Goal: Task Accomplishment & Management: Manage account settings

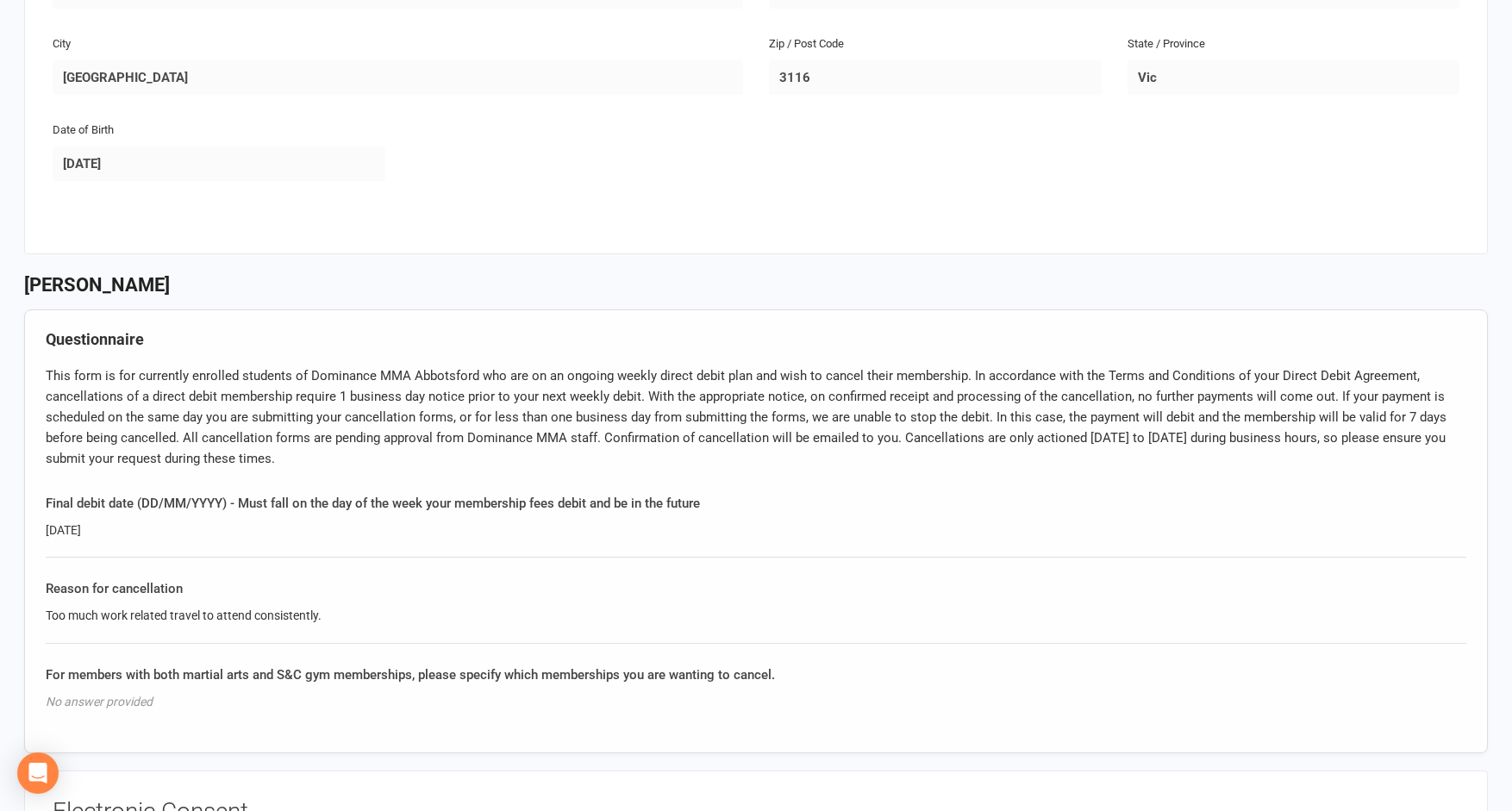
scroll to position [466, 0]
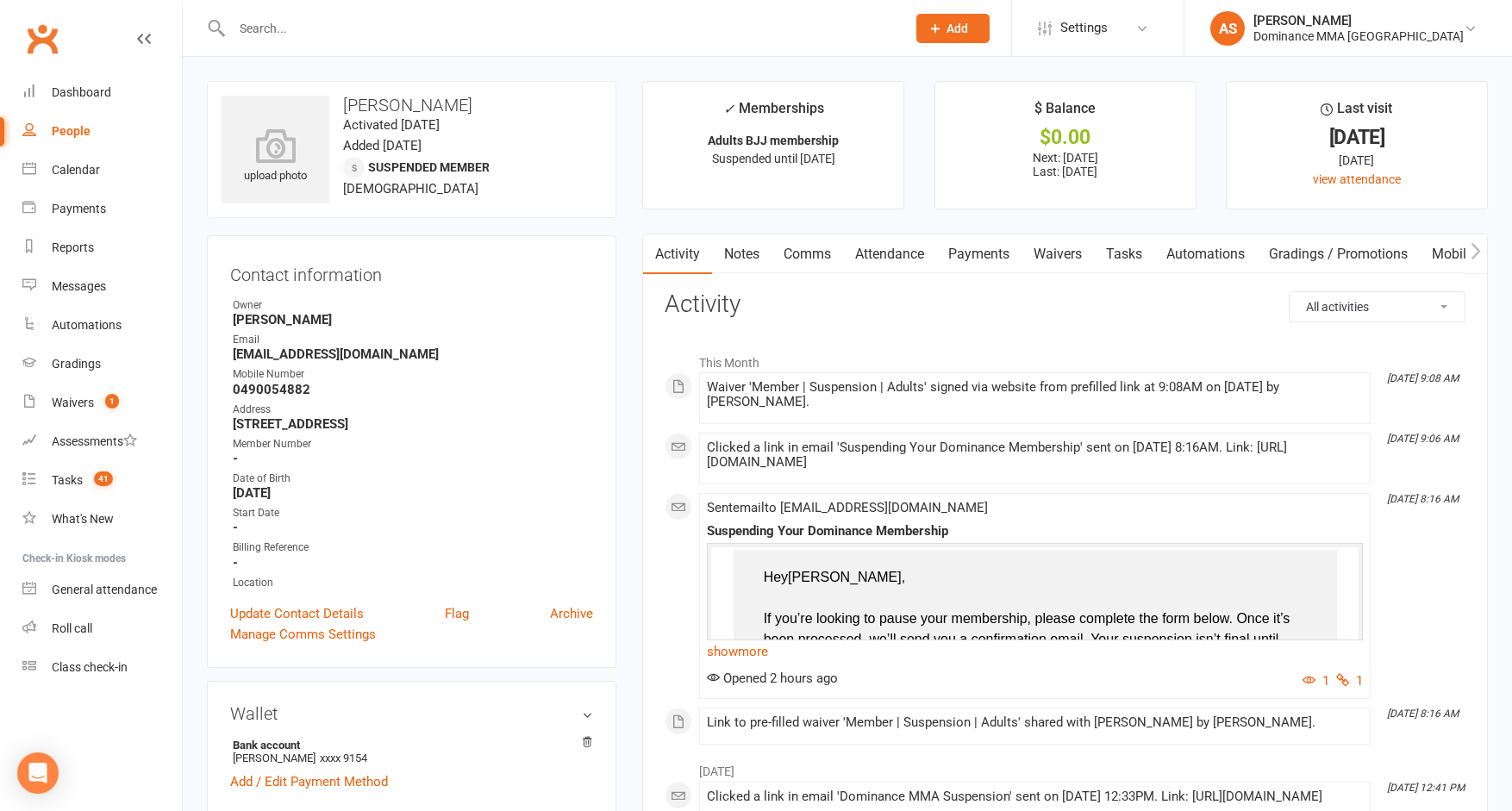
drag, startPoint x: 980, startPoint y: 257, endPoint x: 855, endPoint y: 293, distance: 130.1
click at [980, 257] on link "Payments" at bounding box center [979, 255] width 85 height 40
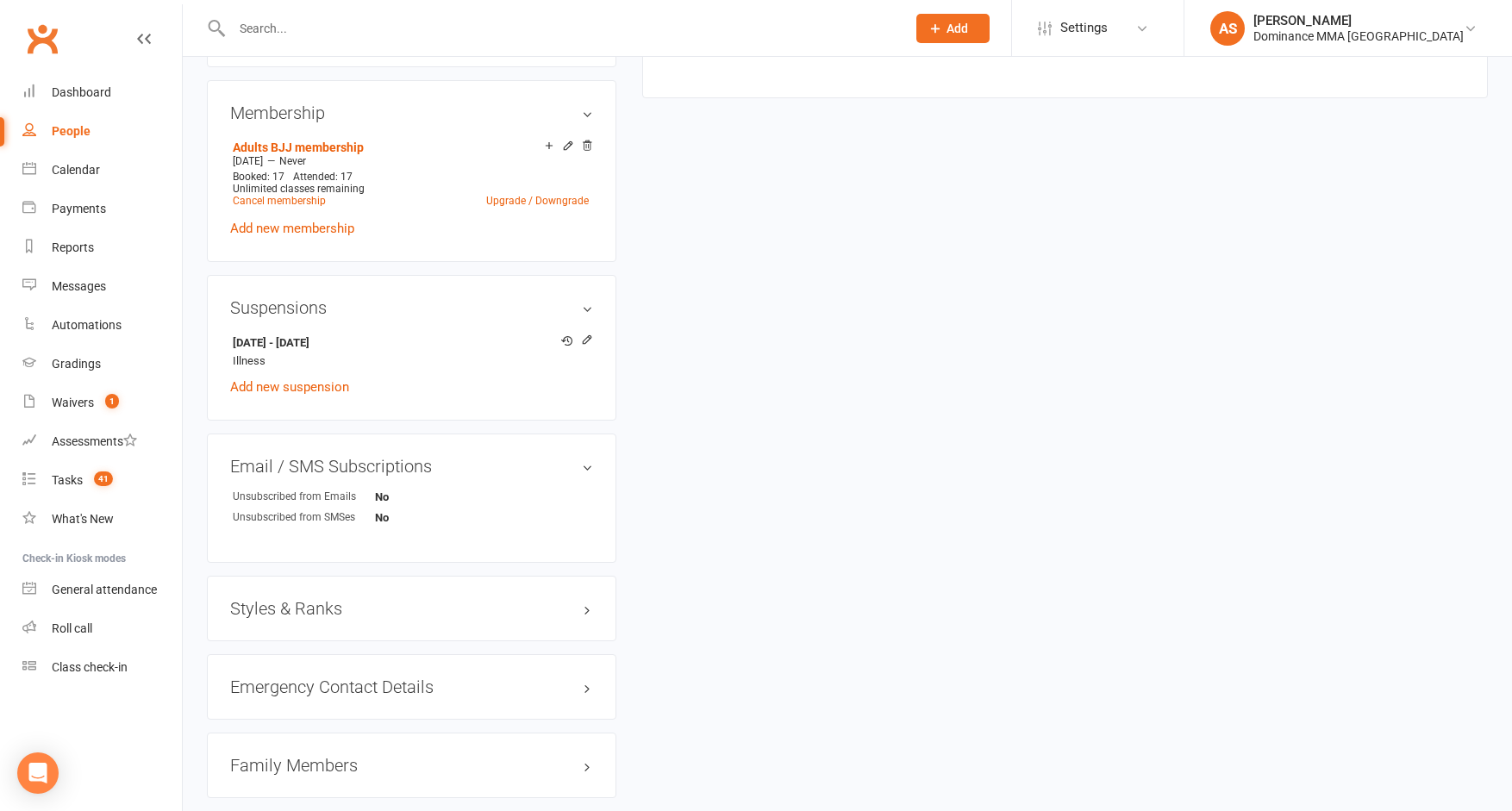
scroll to position [890, 0]
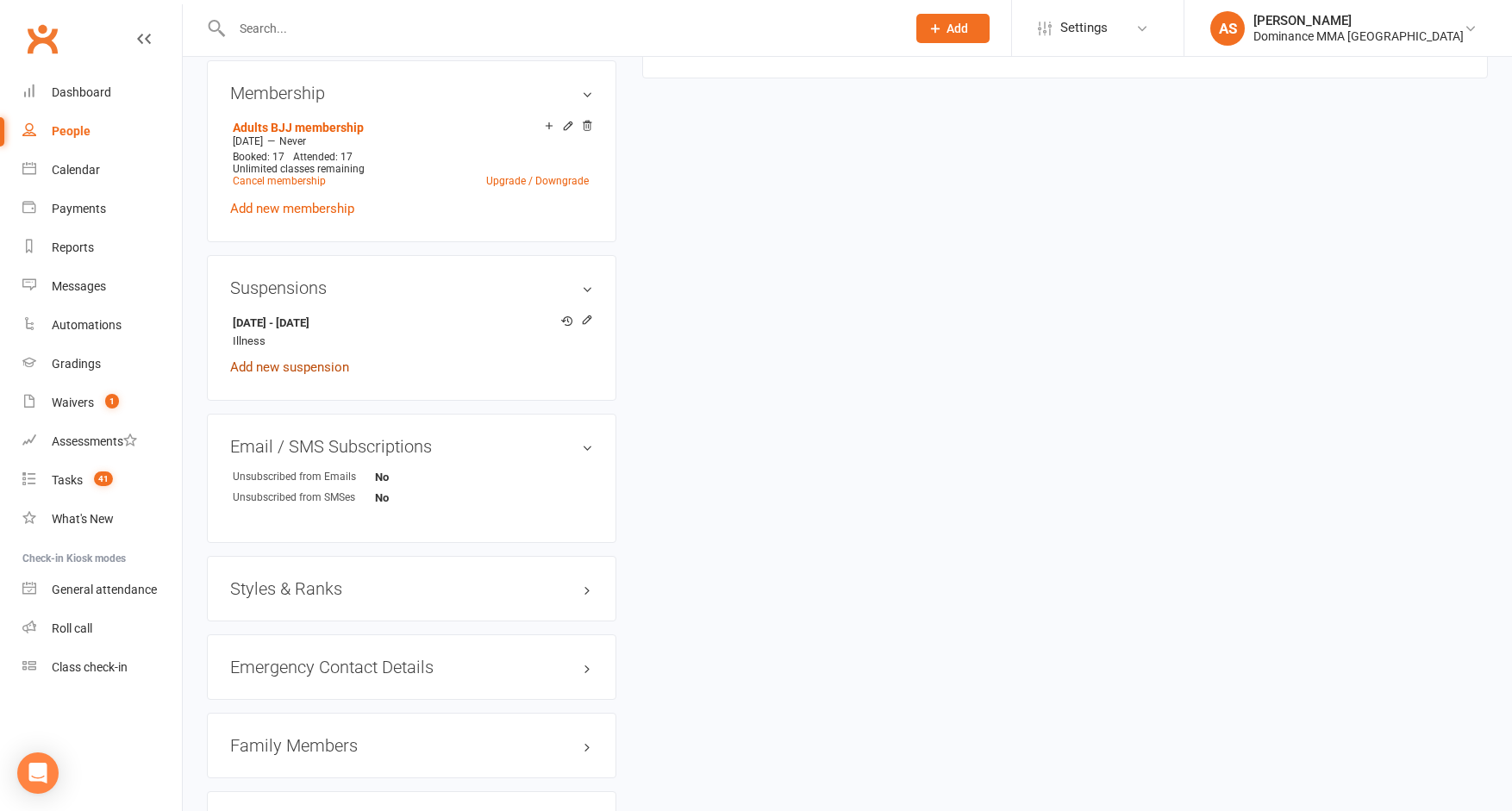
click at [319, 367] on link "Add new suspension" at bounding box center [290, 368] width 119 height 16
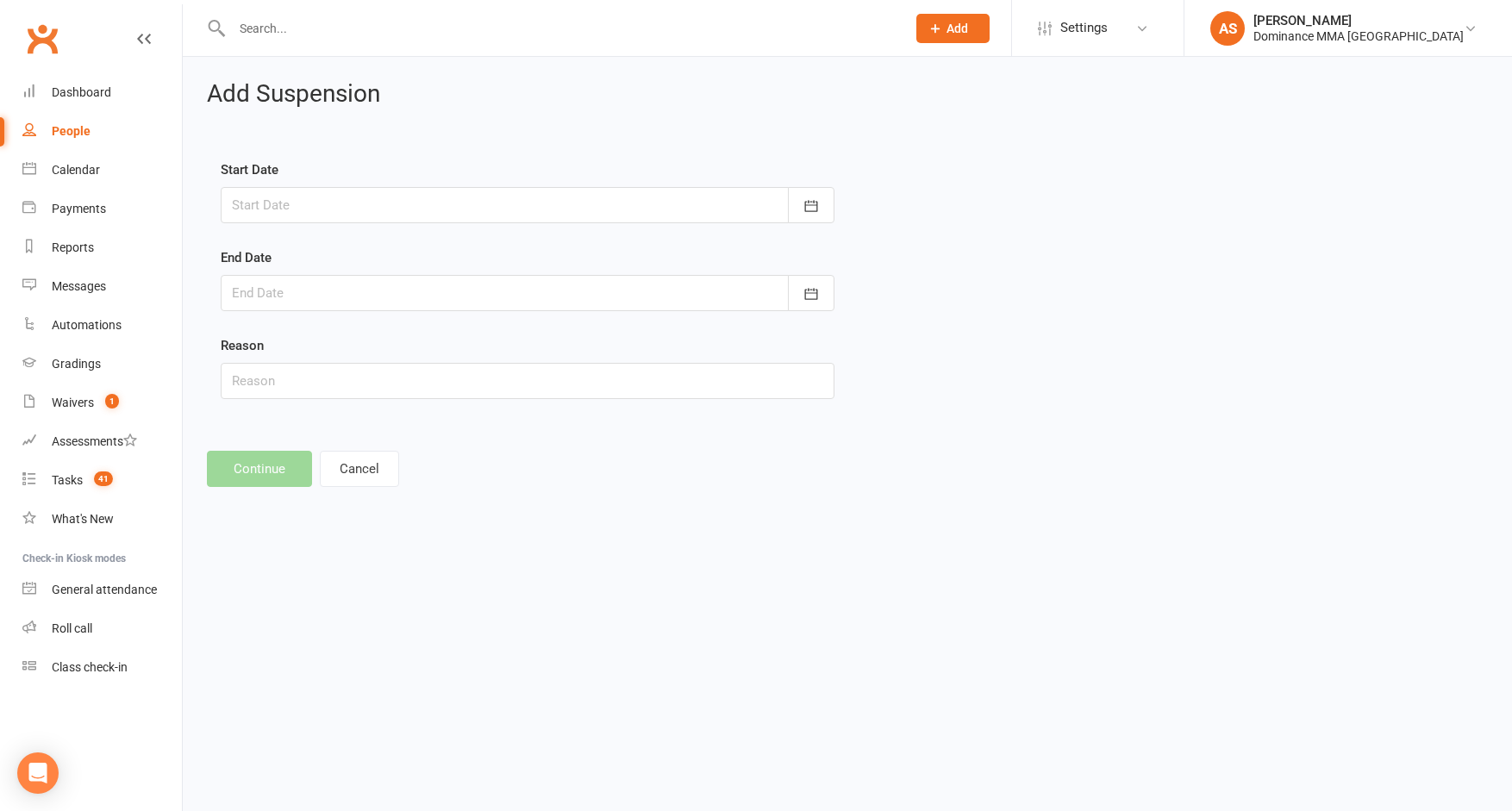
click at [278, 209] on div at bounding box center [527, 205] width 614 height 36
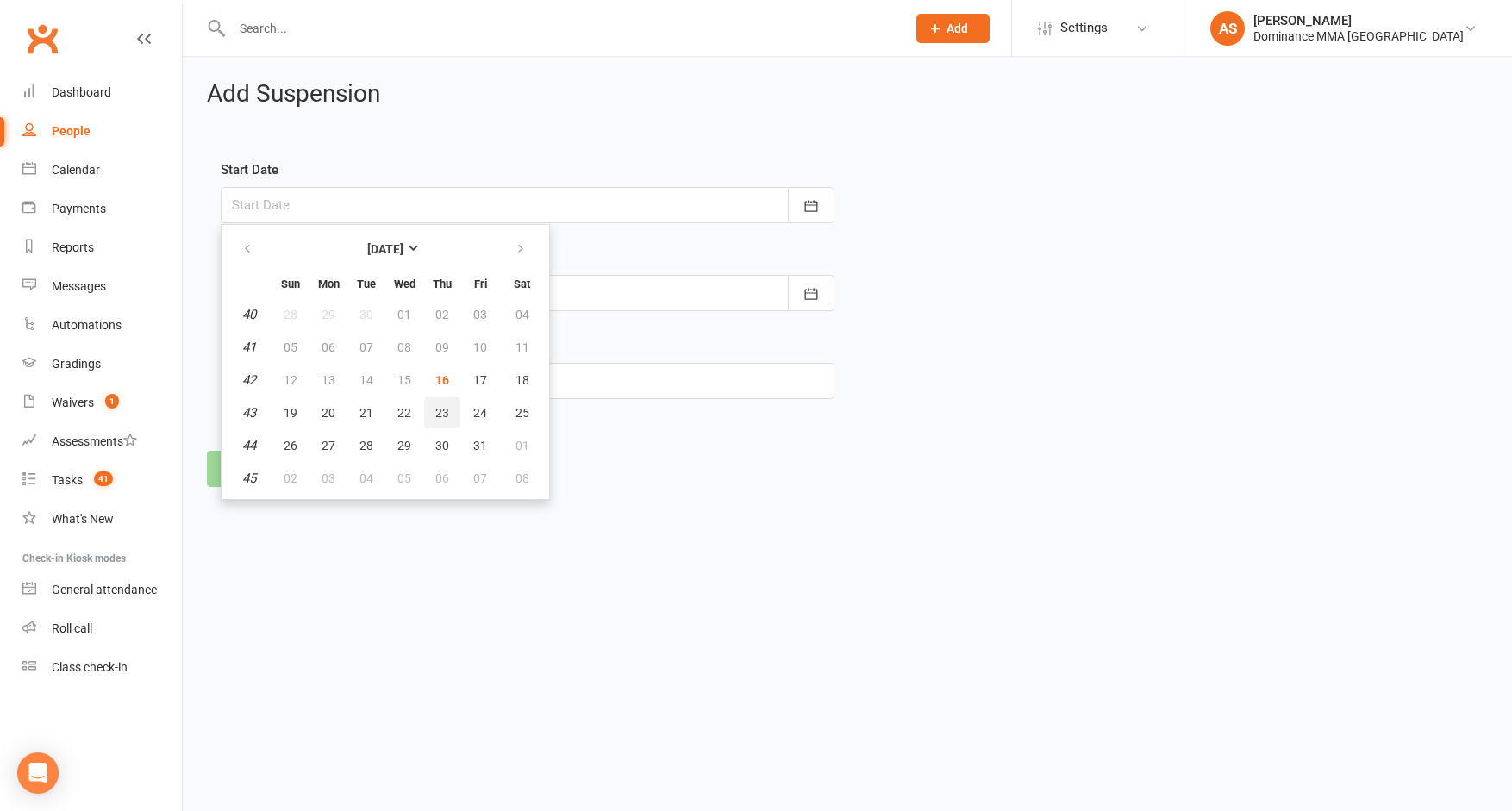
click at [437, 413] on span "23" at bounding box center [442, 413] width 14 height 14
type input "23 Oct 2025"
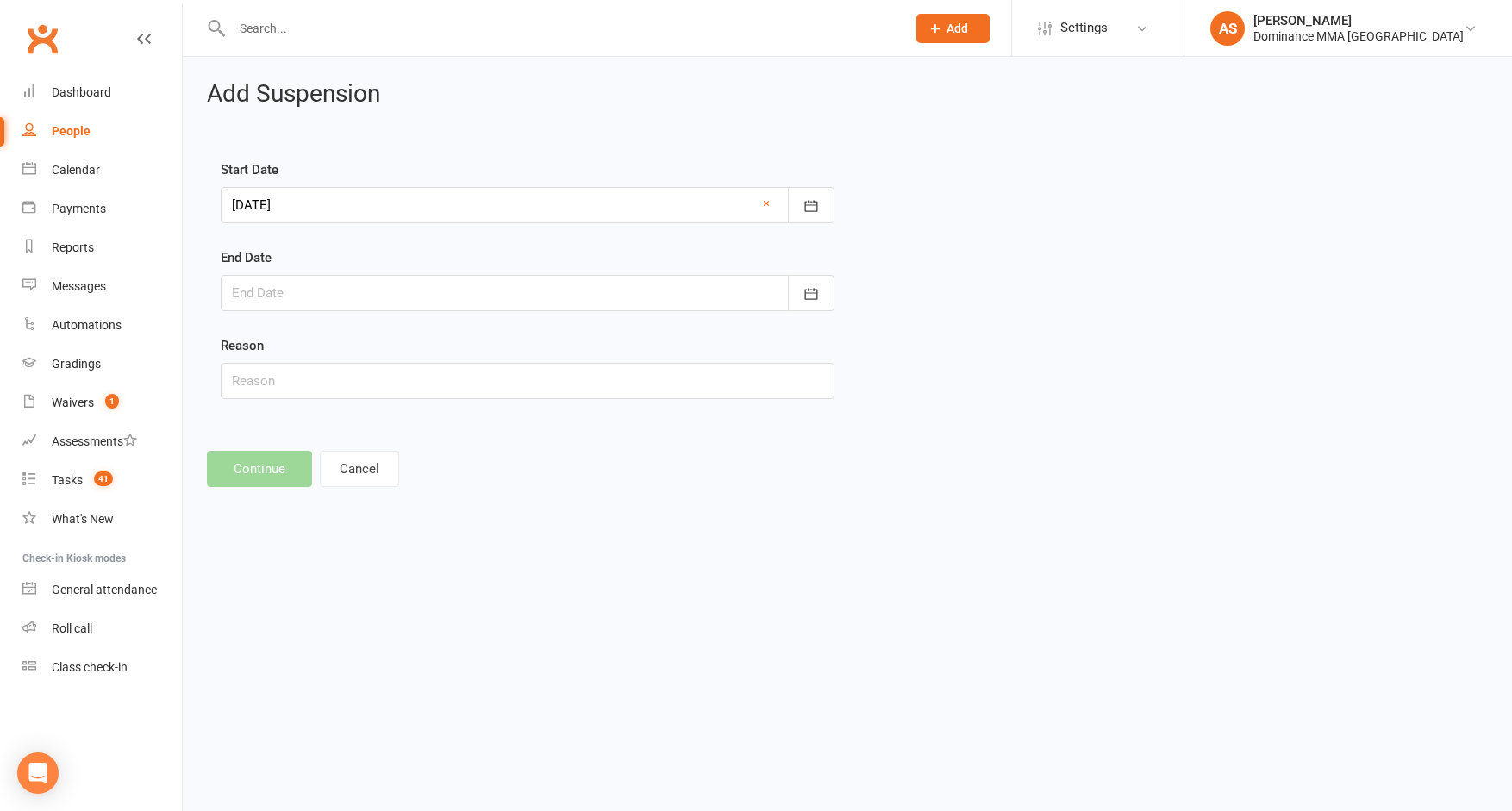
click at [323, 299] on div at bounding box center [527, 293] width 614 height 36
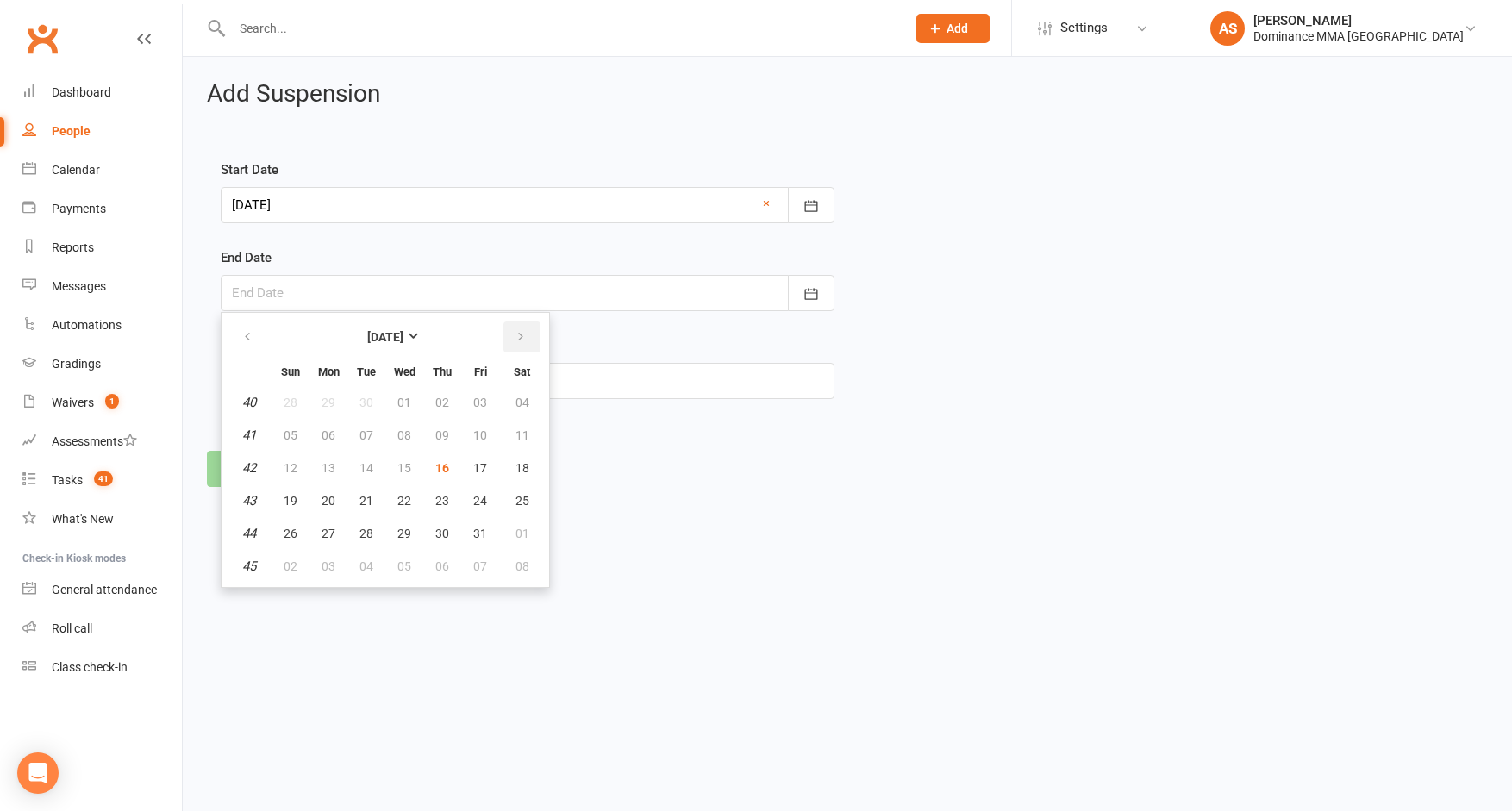
click at [522, 339] on icon "button" at bounding box center [520, 338] width 12 height 14
click at [521, 338] on icon "button" at bounding box center [520, 338] width 12 height 14
click at [246, 337] on icon "button" at bounding box center [248, 338] width 12 height 14
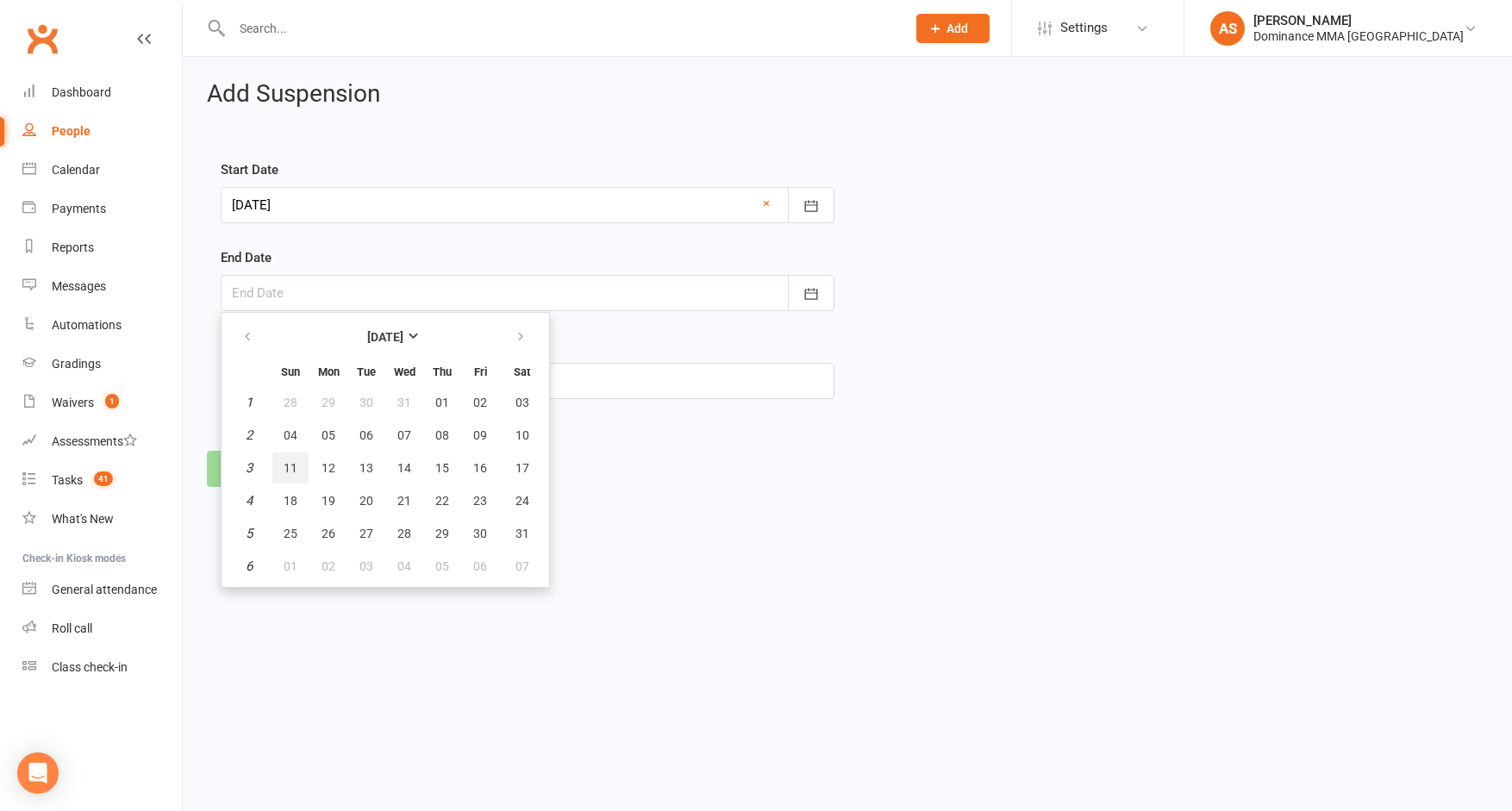
click at [287, 462] on span "11" at bounding box center [291, 468] width 14 height 14
type input "11 Jan 2026"
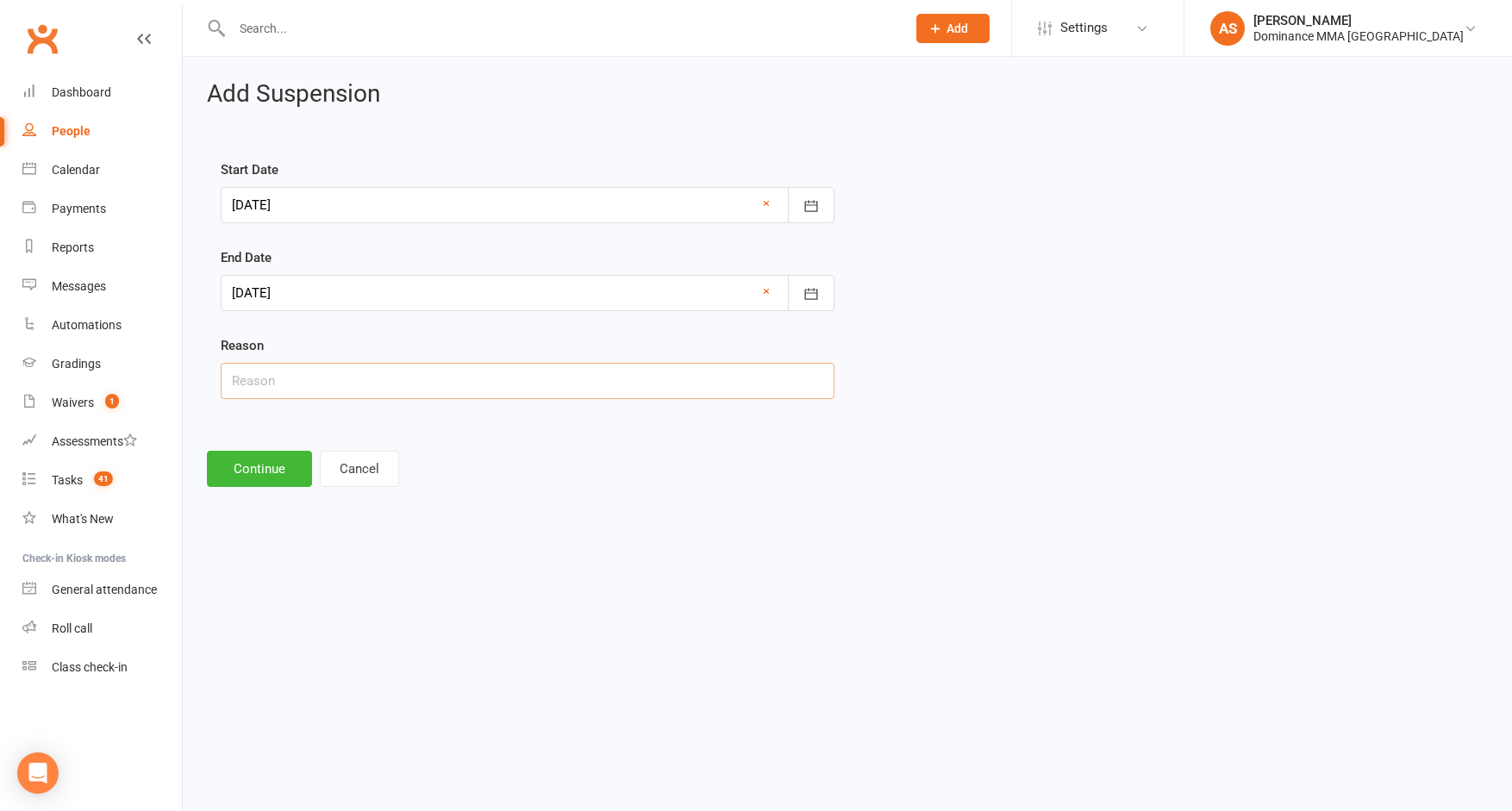
click at [342, 382] on input "text" at bounding box center [527, 381] width 614 height 36
type input "Injury"
click at [265, 466] on button "Continue" at bounding box center [259, 469] width 105 height 36
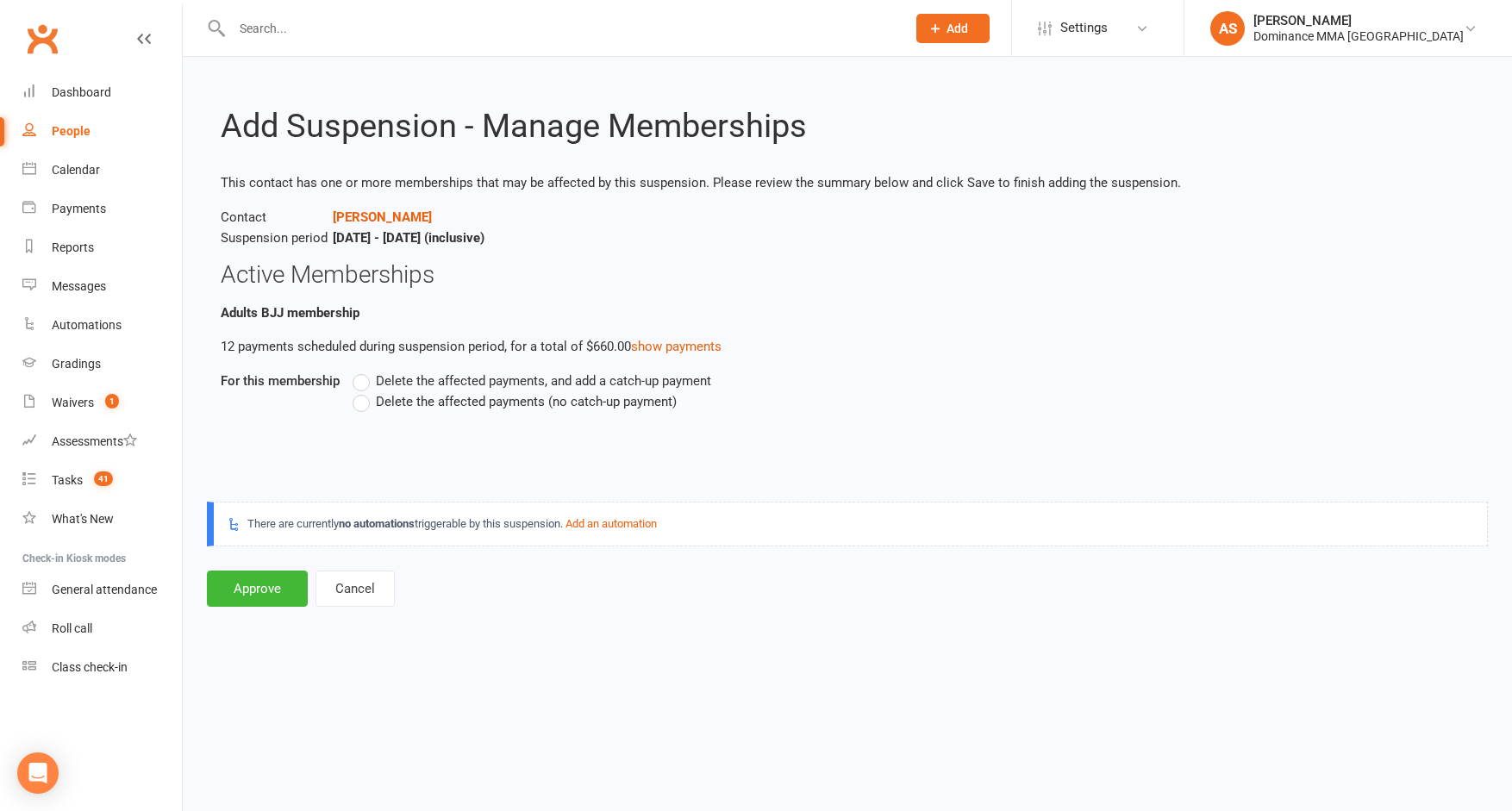
click at [463, 401] on span "Delete the affected payments (no catch-up payment)" at bounding box center [525, 401] width 301 height 18
click at [364, 392] on input "Delete the affected payments (no catch-up payment)" at bounding box center [358, 392] width 11 height 0
click at [265, 597] on button "Approve" at bounding box center [257, 589] width 101 height 36
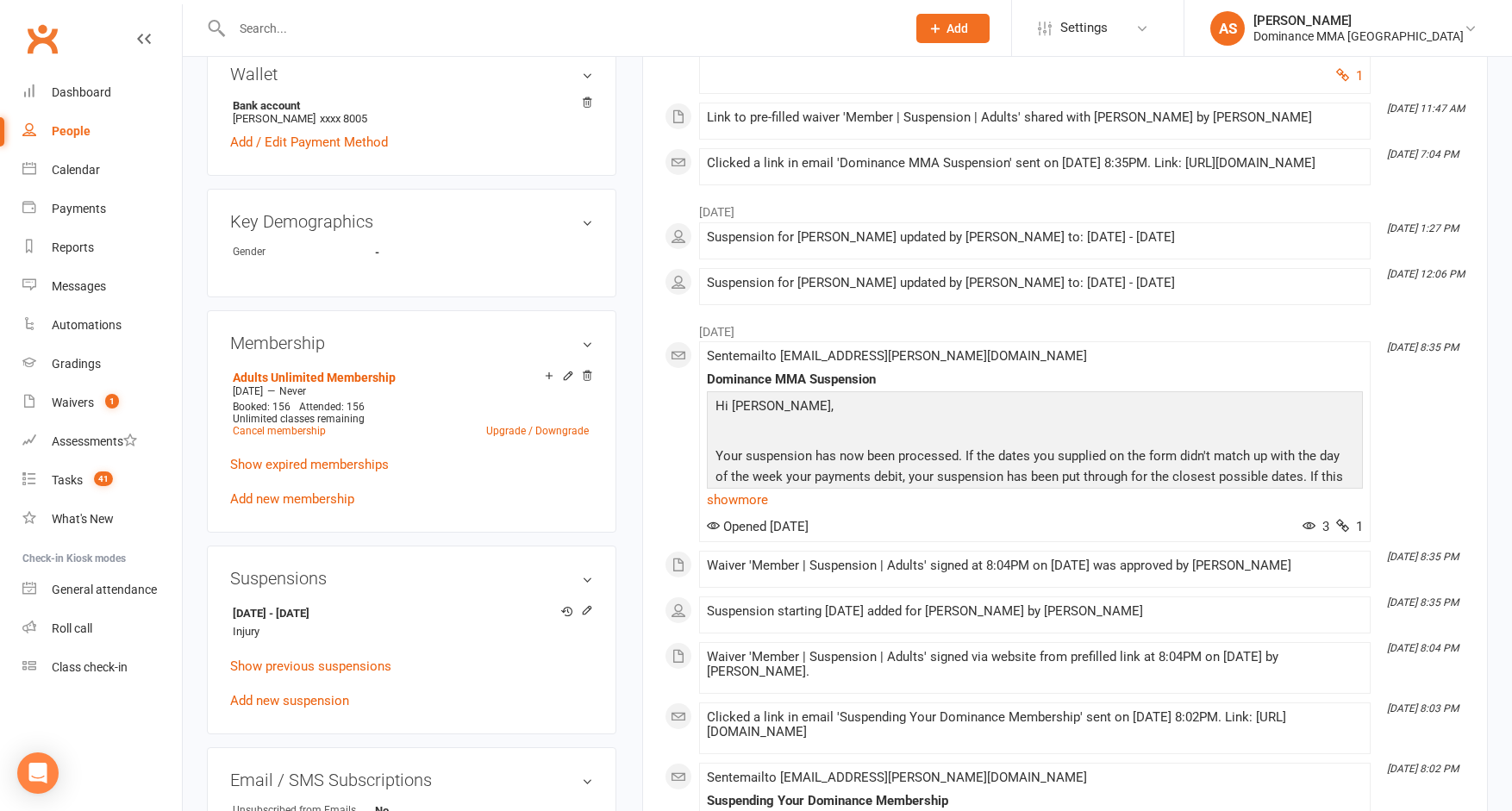
scroll to position [615, 0]
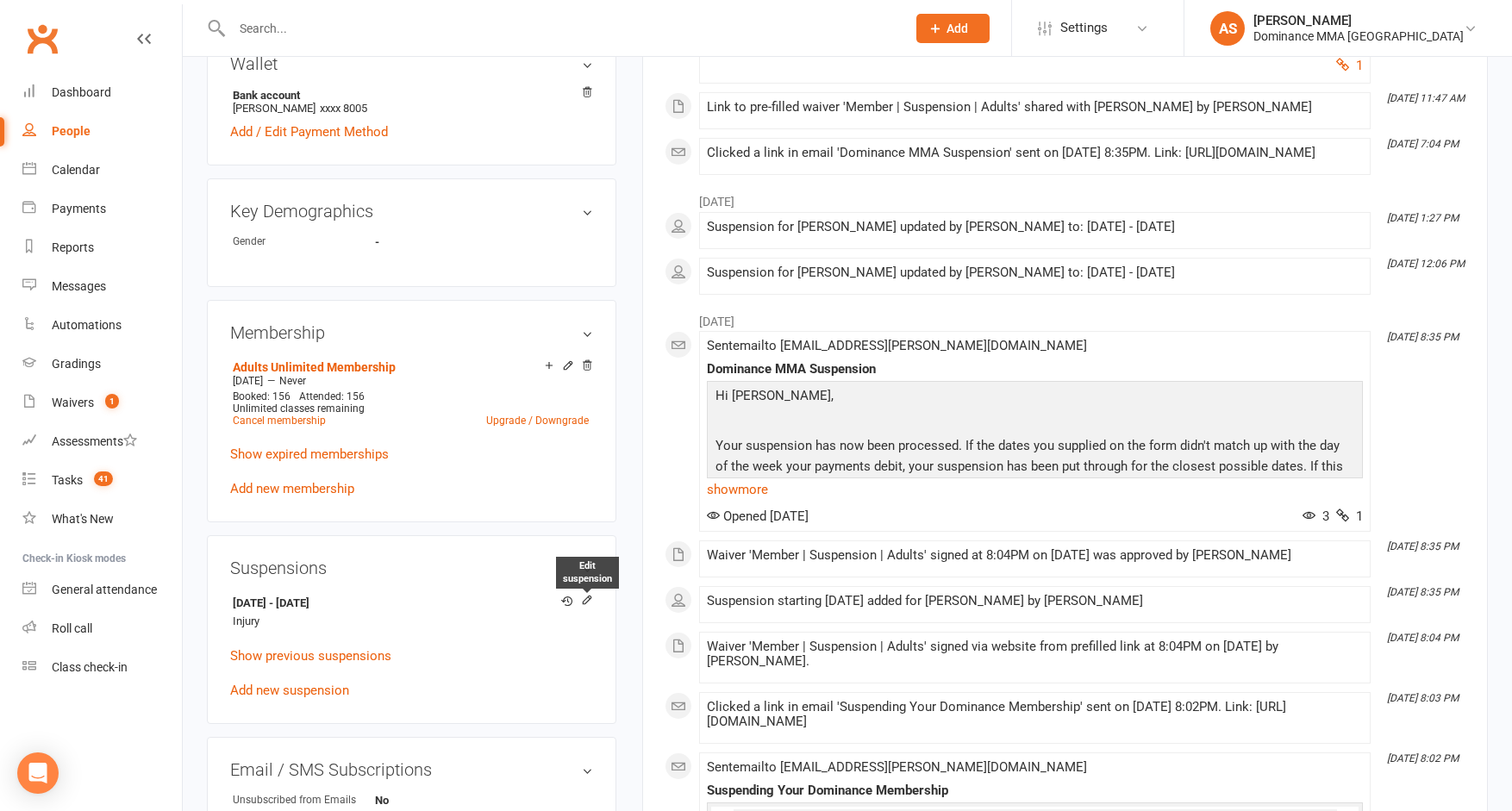
click at [590, 597] on icon at bounding box center [587, 600] width 12 height 12
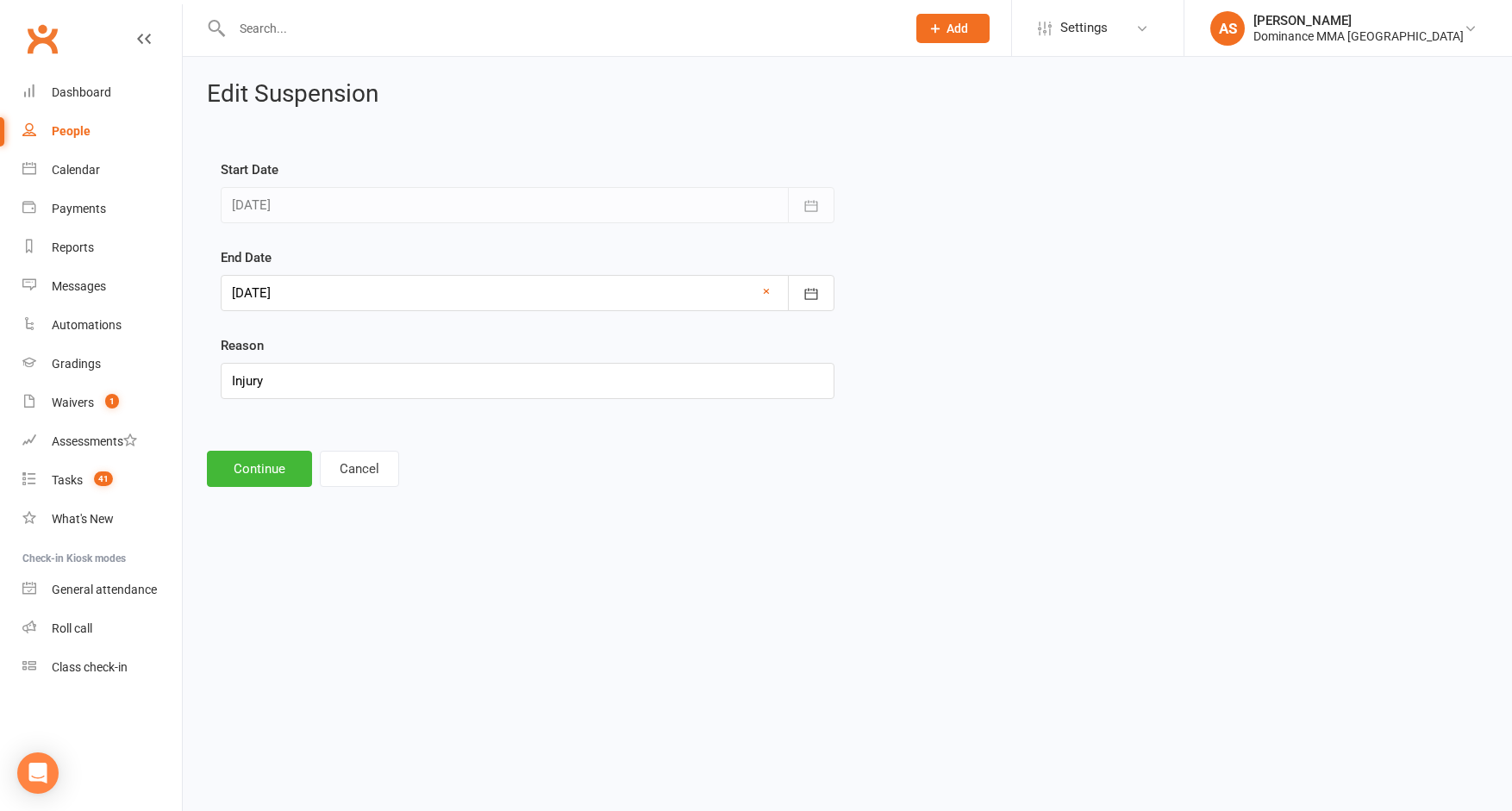
click at [446, 294] on div at bounding box center [527, 293] width 614 height 36
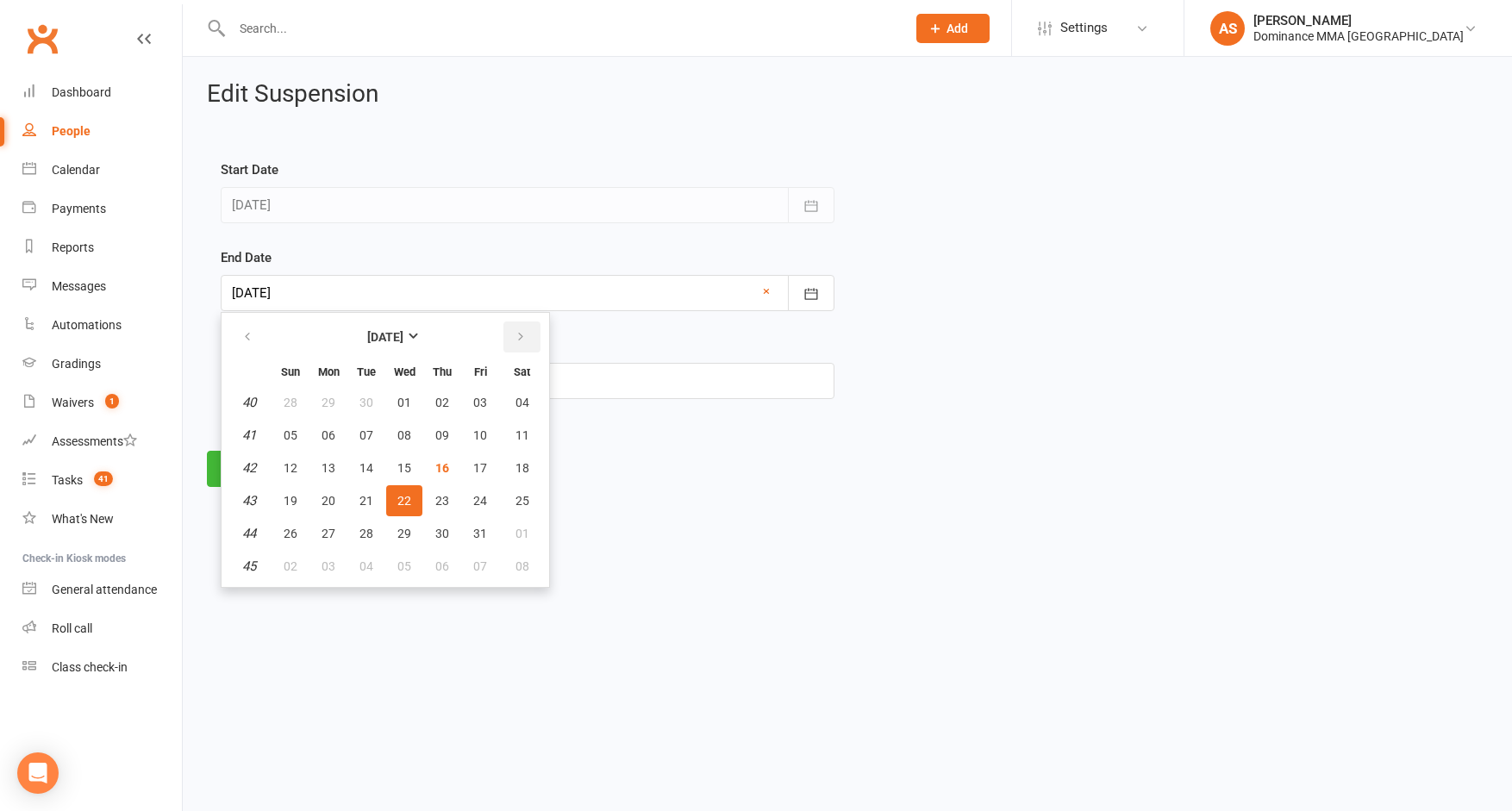
click at [526, 333] on button "button" at bounding box center [521, 337] width 37 height 31
click at [370, 404] on span "02" at bounding box center [367, 403] width 14 height 14
type input "[DATE]"
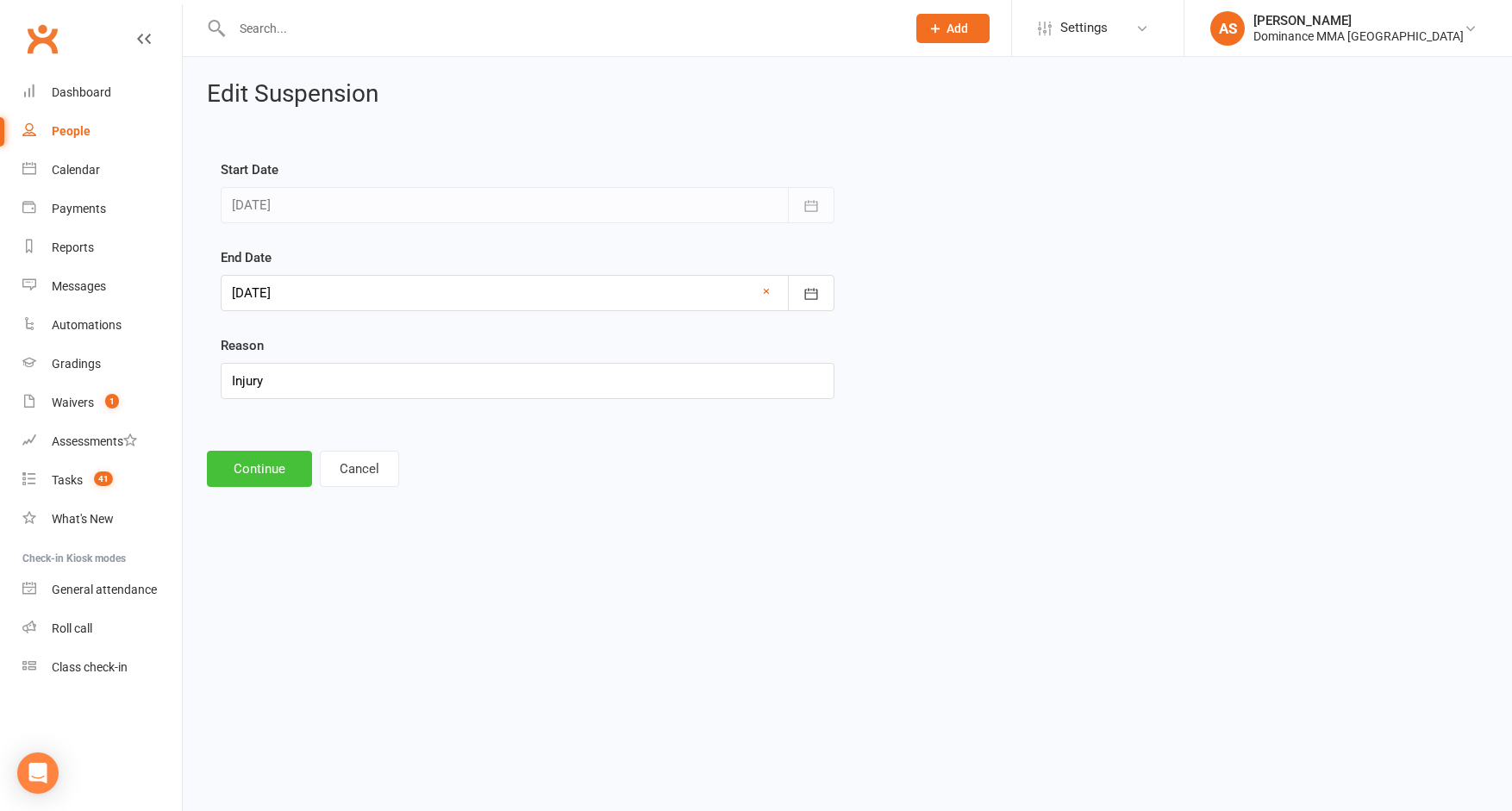
click at [252, 475] on button "Continue" at bounding box center [259, 469] width 105 height 36
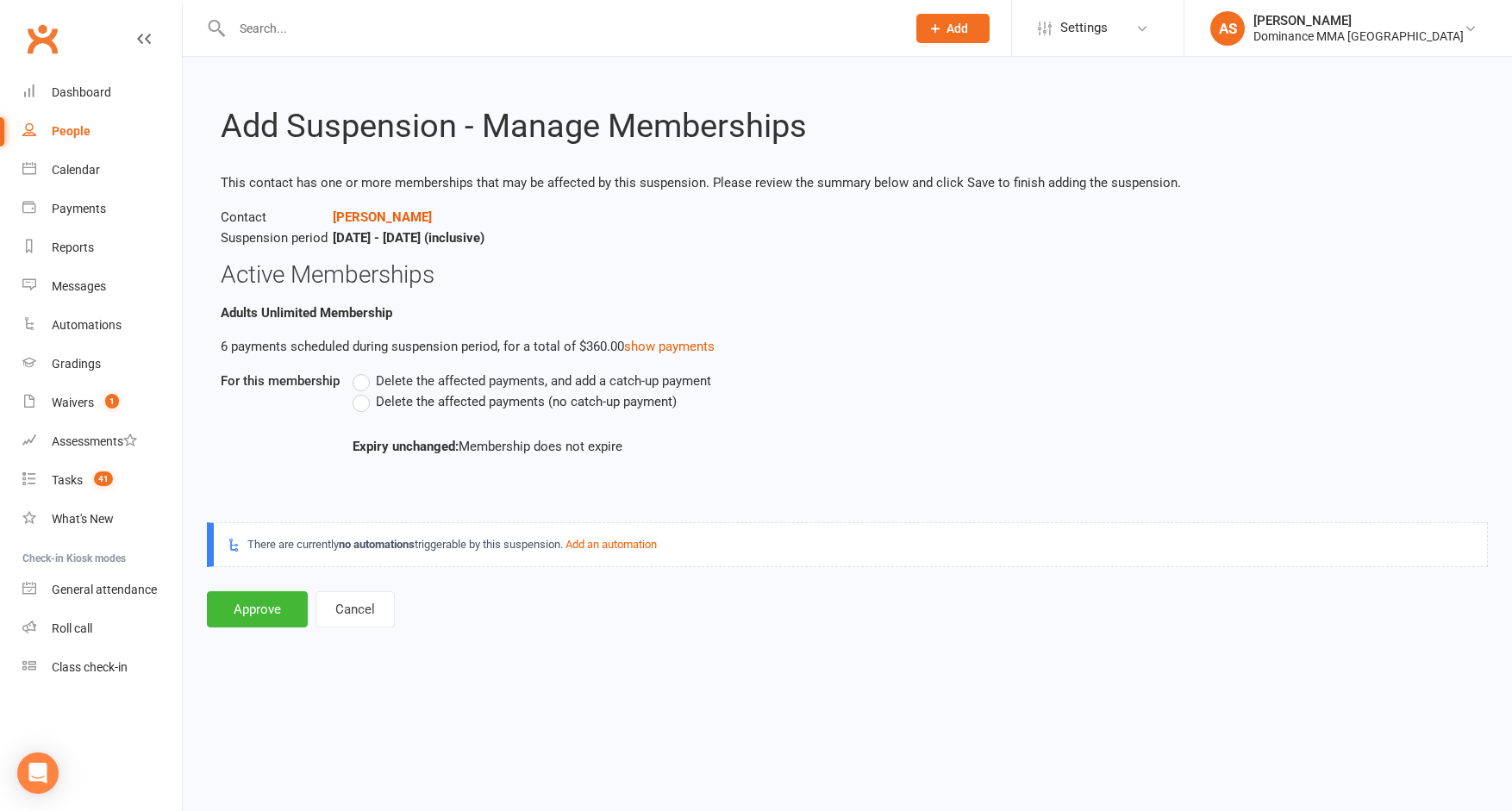
click at [419, 402] on span "Delete the affected payments (no catch-up payment)" at bounding box center [525, 401] width 301 height 18
click at [364, 392] on input "Delete the affected payments (no catch-up payment)" at bounding box center [358, 392] width 11 height 0
click at [266, 618] on button "Approve" at bounding box center [257, 609] width 101 height 36
